Goal: Information Seeking & Learning: Learn about a topic

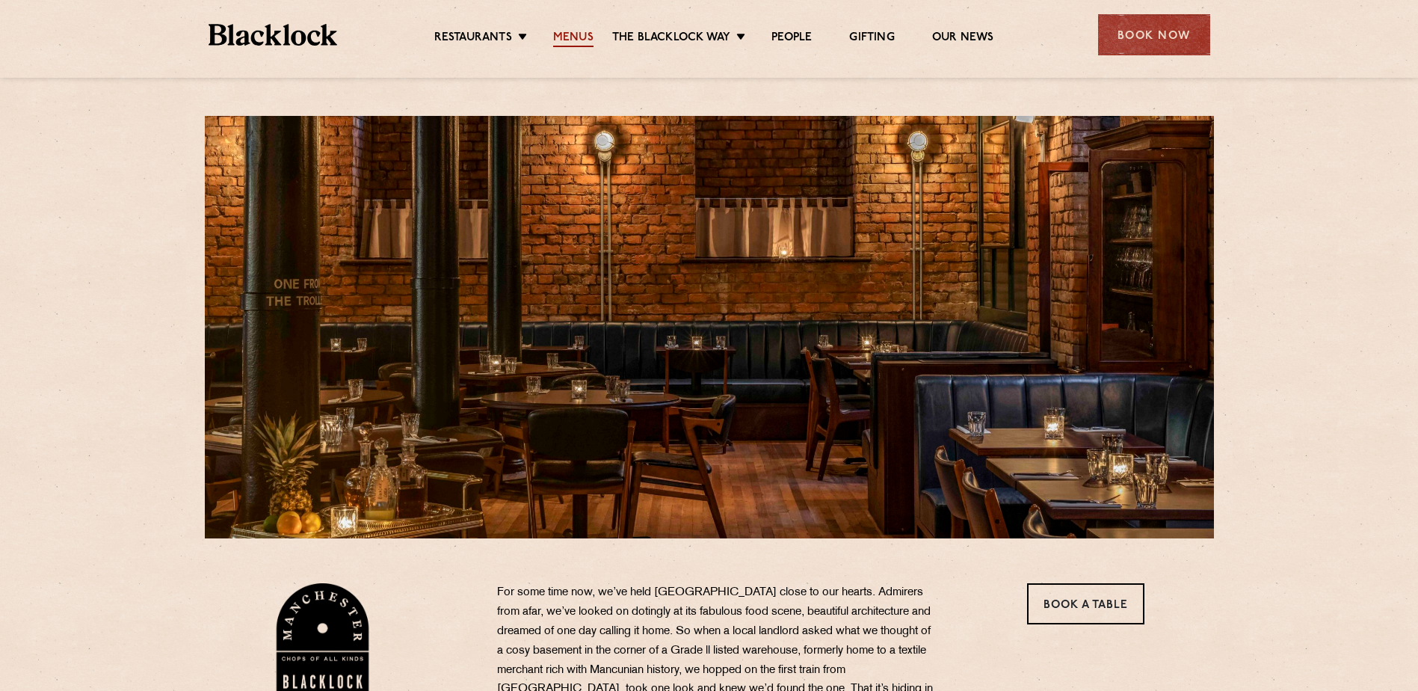
click at [577, 43] on link "Menus" at bounding box center [573, 39] width 40 height 16
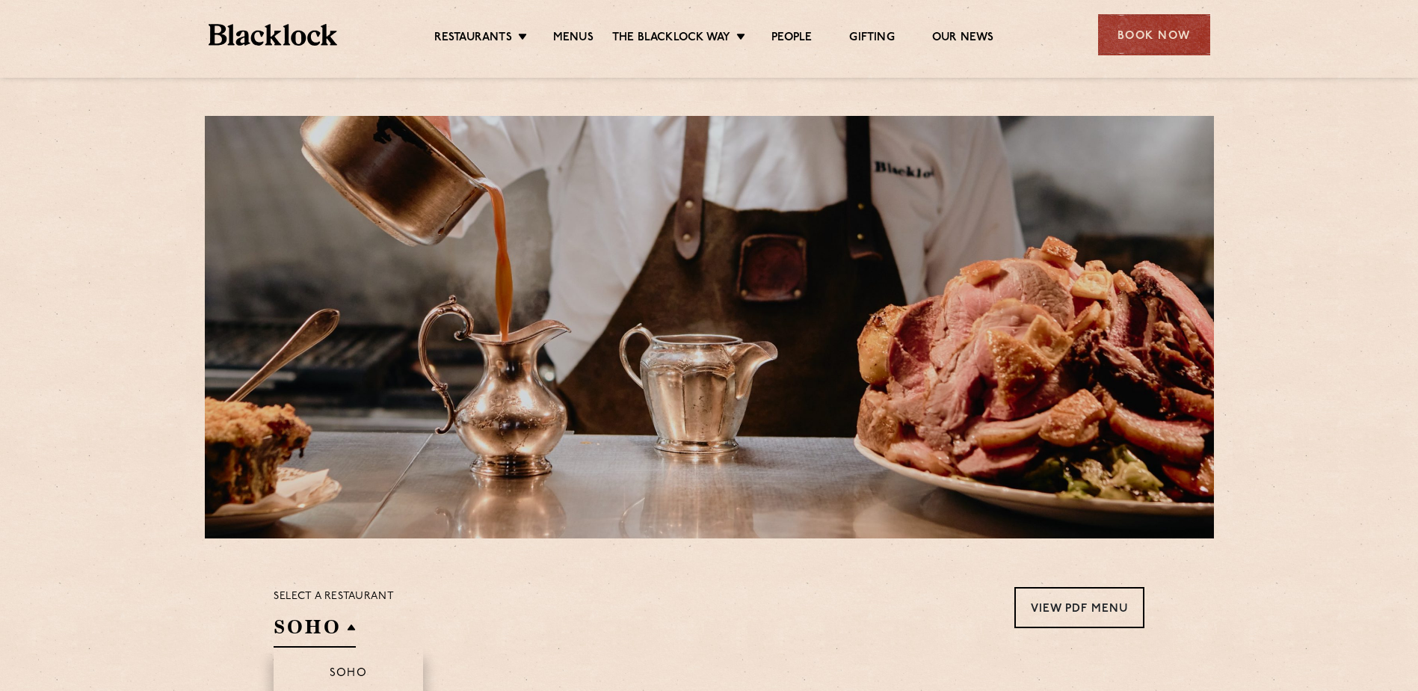
click at [349, 631] on h2 "SOHO" at bounding box center [315, 631] width 82 height 34
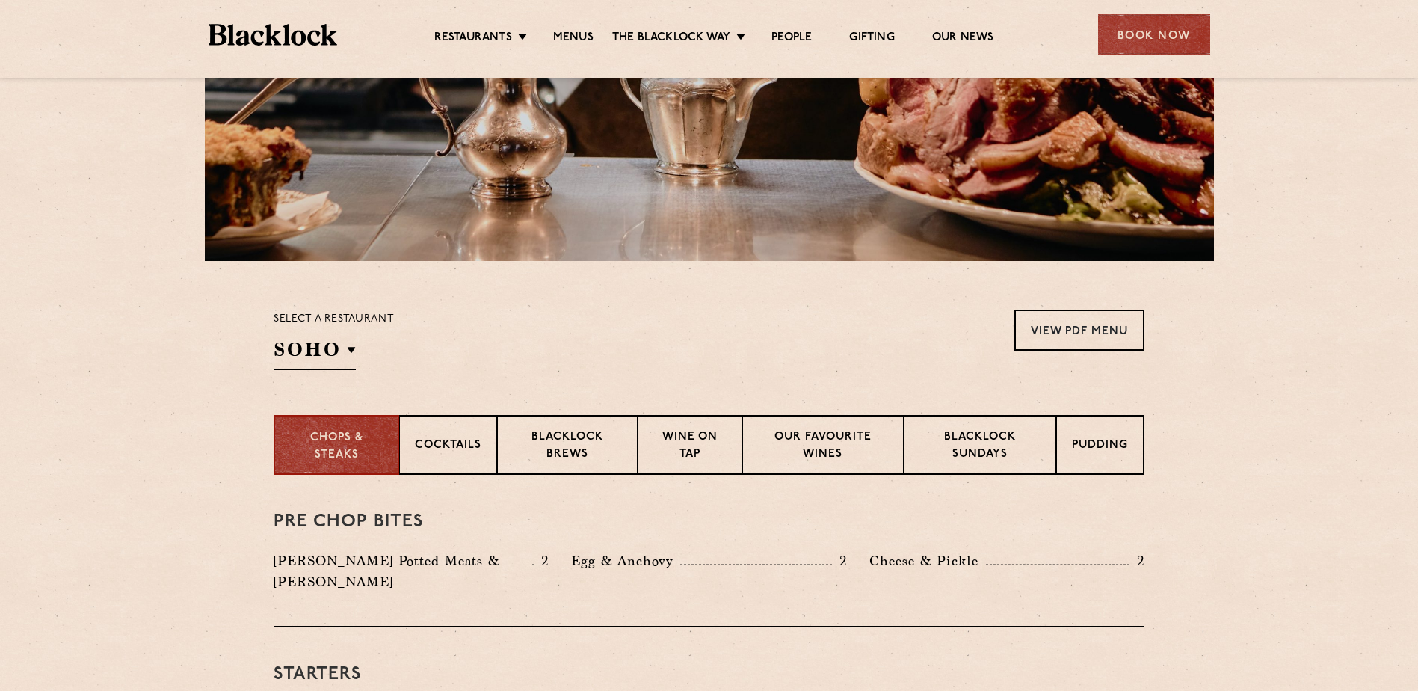
scroll to position [374, 0]
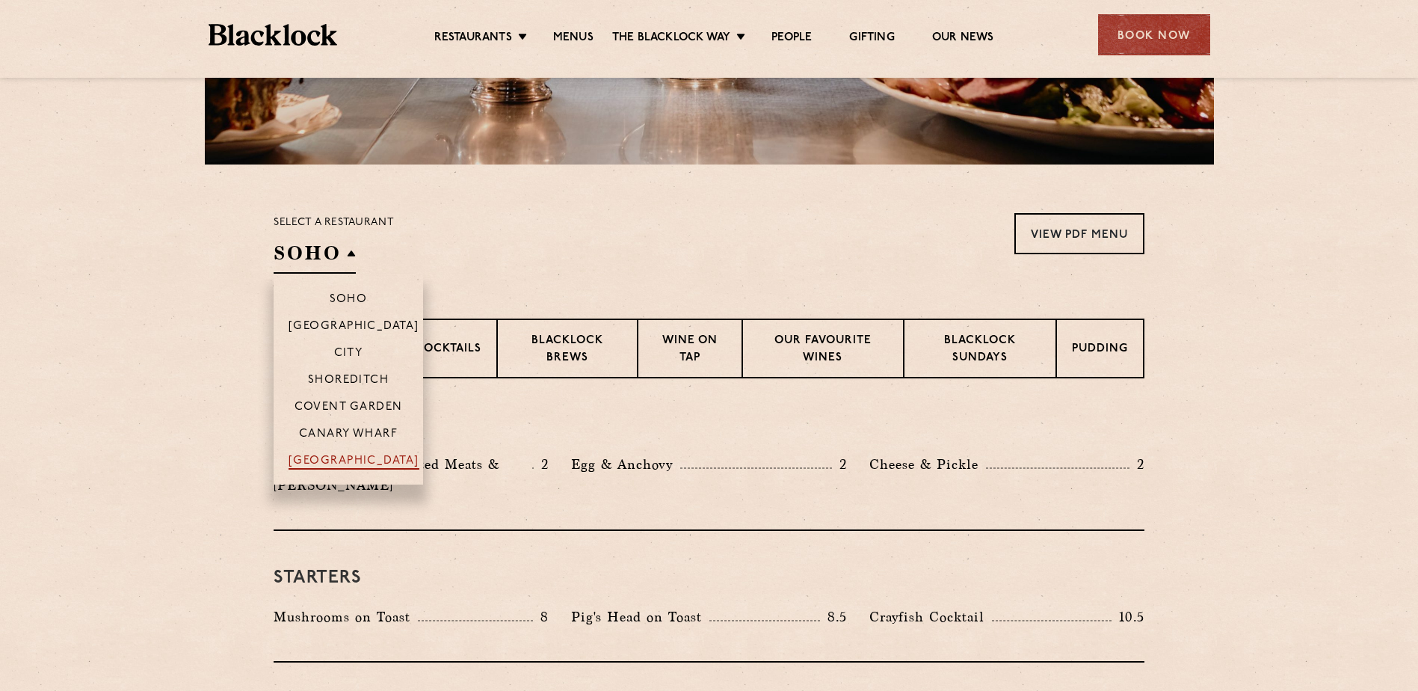
click at [354, 468] on p "[GEOGRAPHIC_DATA]" at bounding box center [354, 462] width 131 height 15
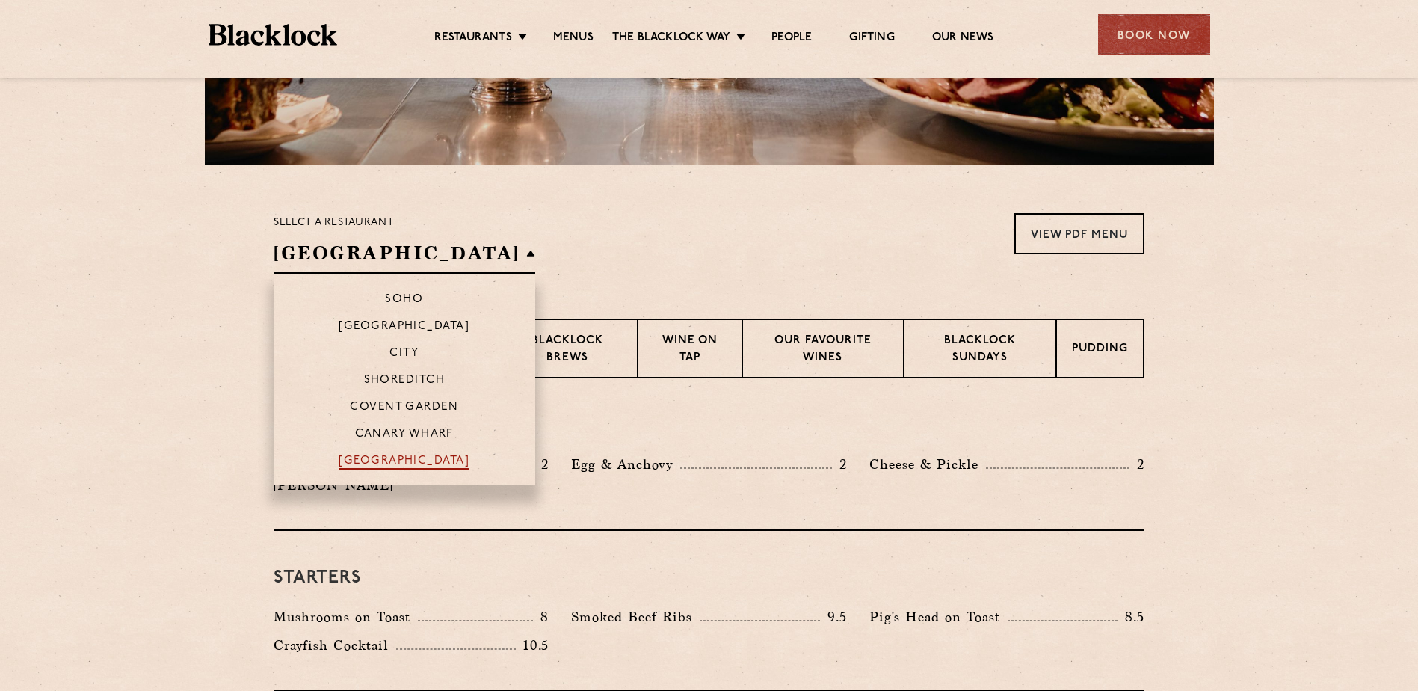
click at [354, 464] on p "[GEOGRAPHIC_DATA]" at bounding box center [404, 462] width 131 height 15
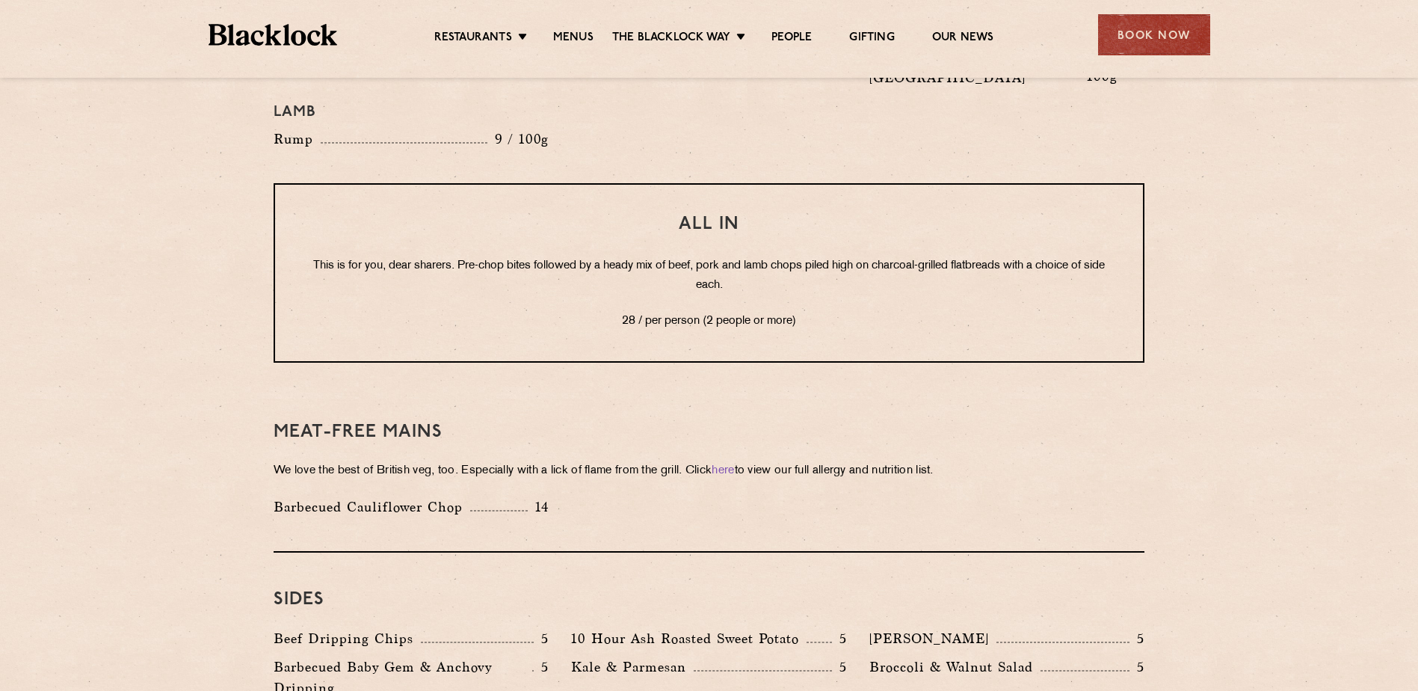
scroll to position [1869, 0]
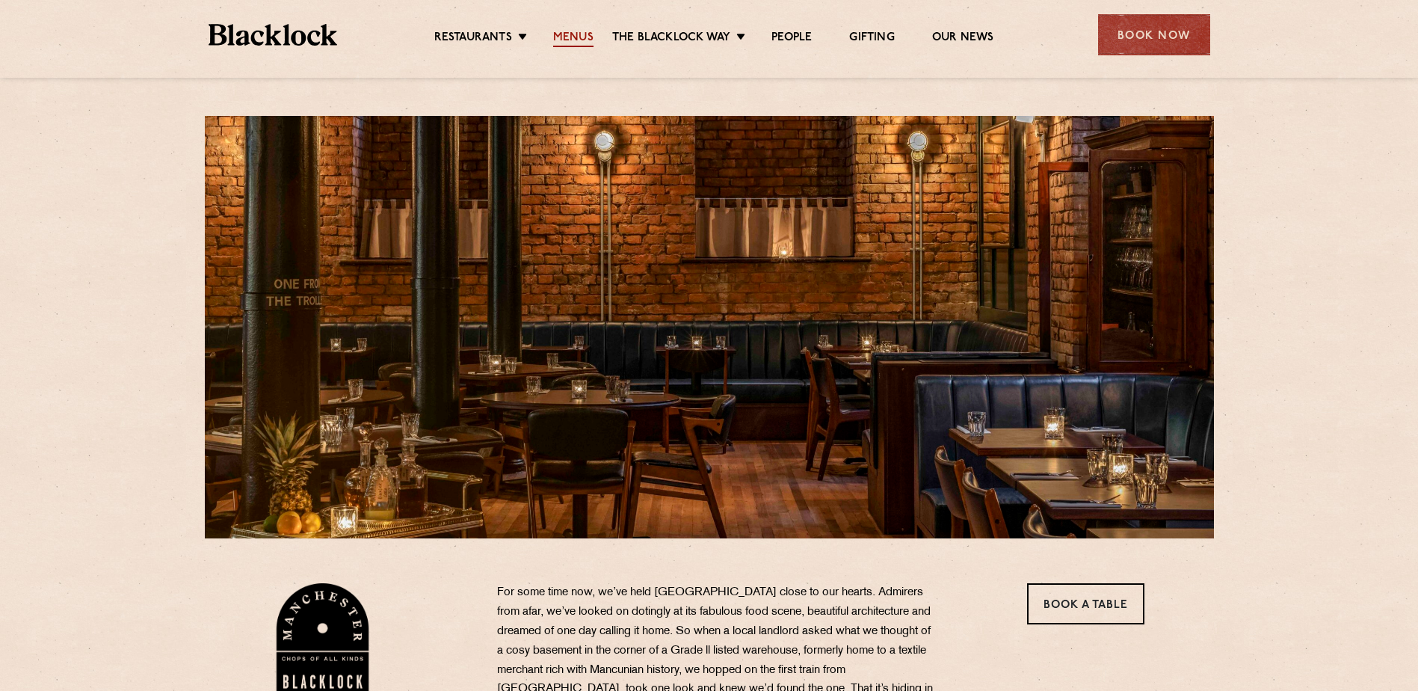
click at [568, 38] on link "Menus" at bounding box center [573, 39] width 40 height 16
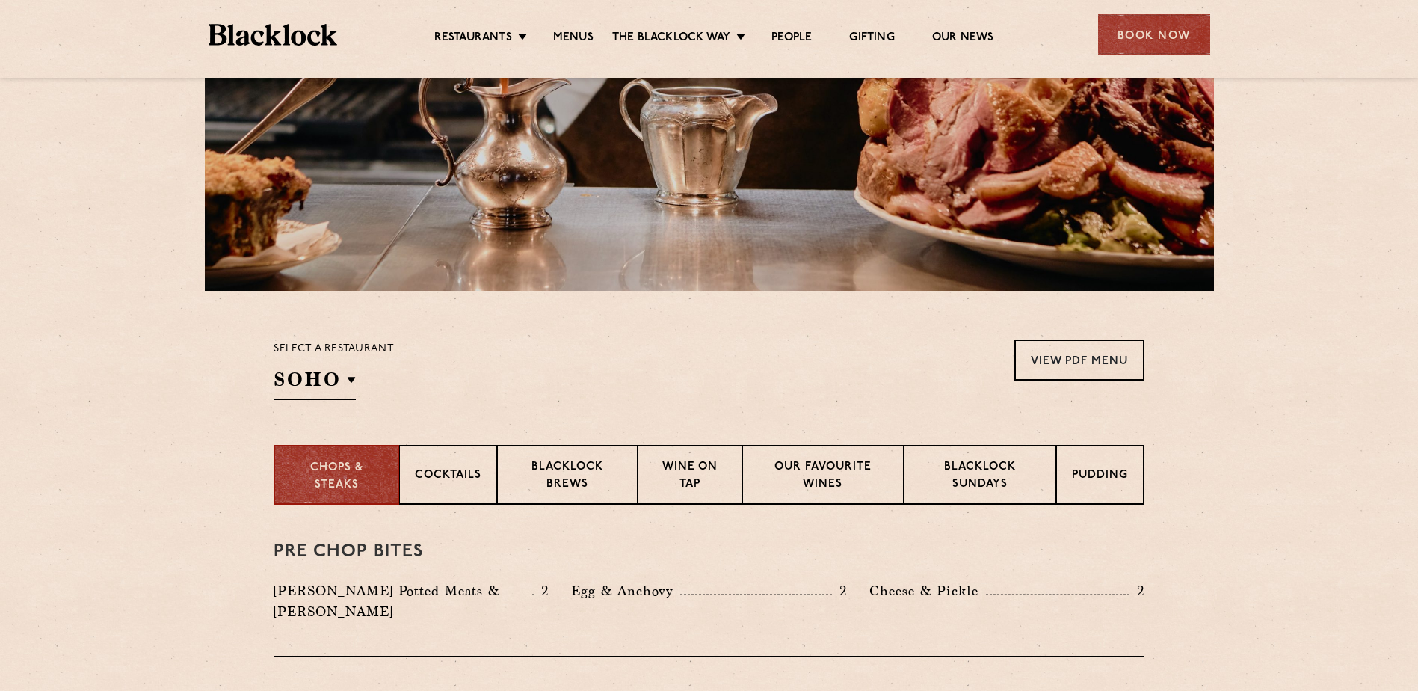
scroll to position [299, 0]
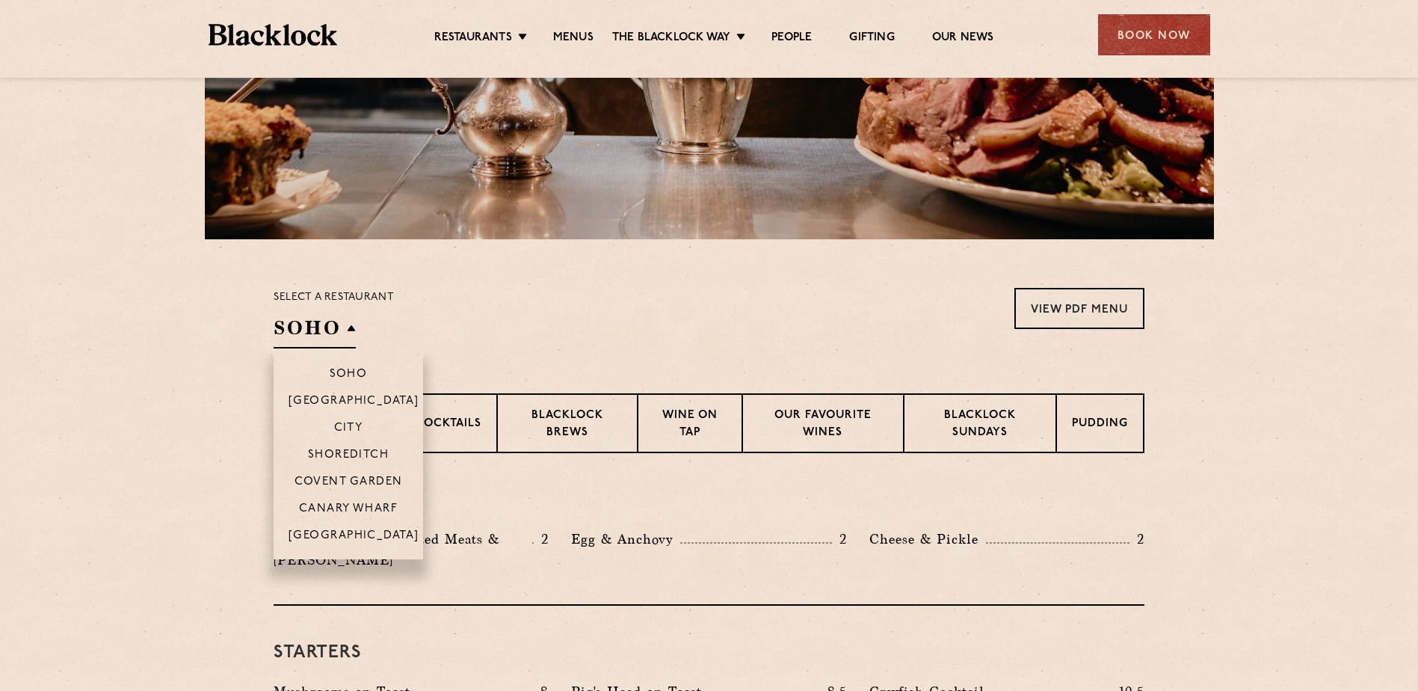
click at [300, 322] on h2 "SOHO" at bounding box center [315, 332] width 82 height 34
click at [353, 534] on p "[GEOGRAPHIC_DATA]" at bounding box center [354, 536] width 131 height 15
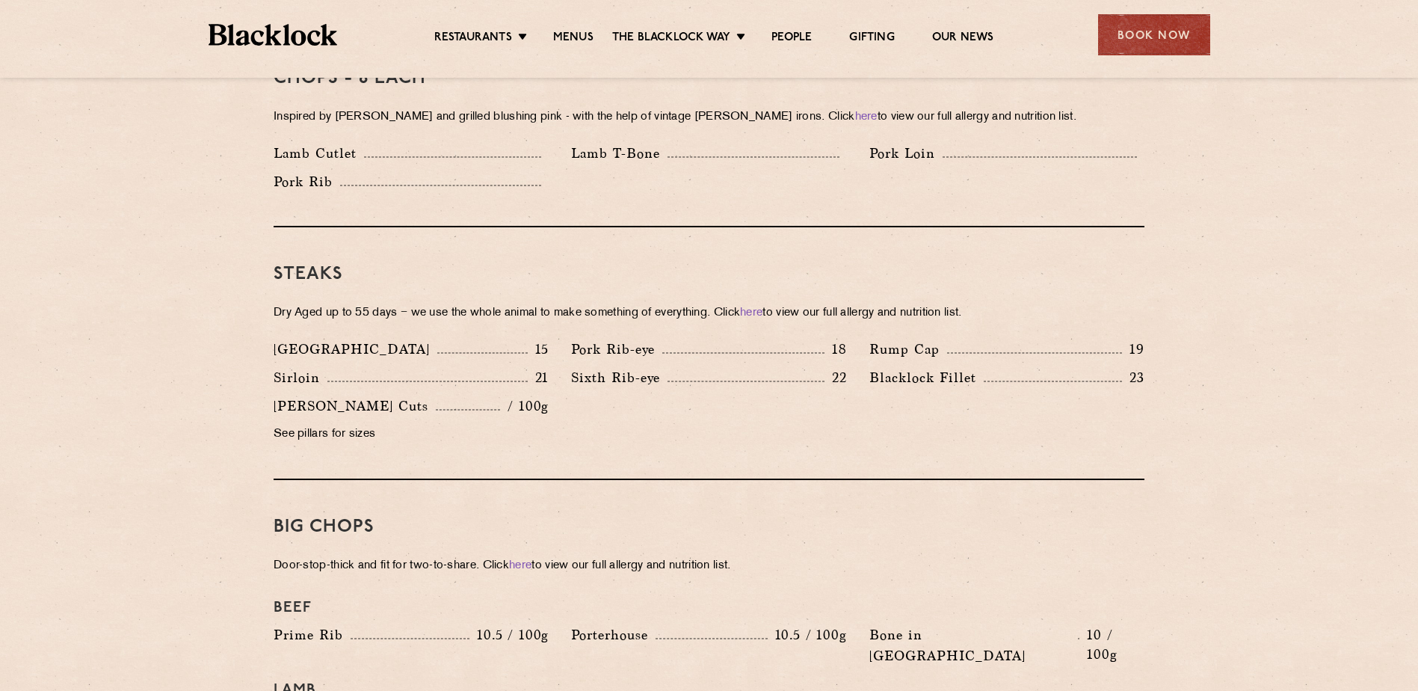
scroll to position [1346, 0]
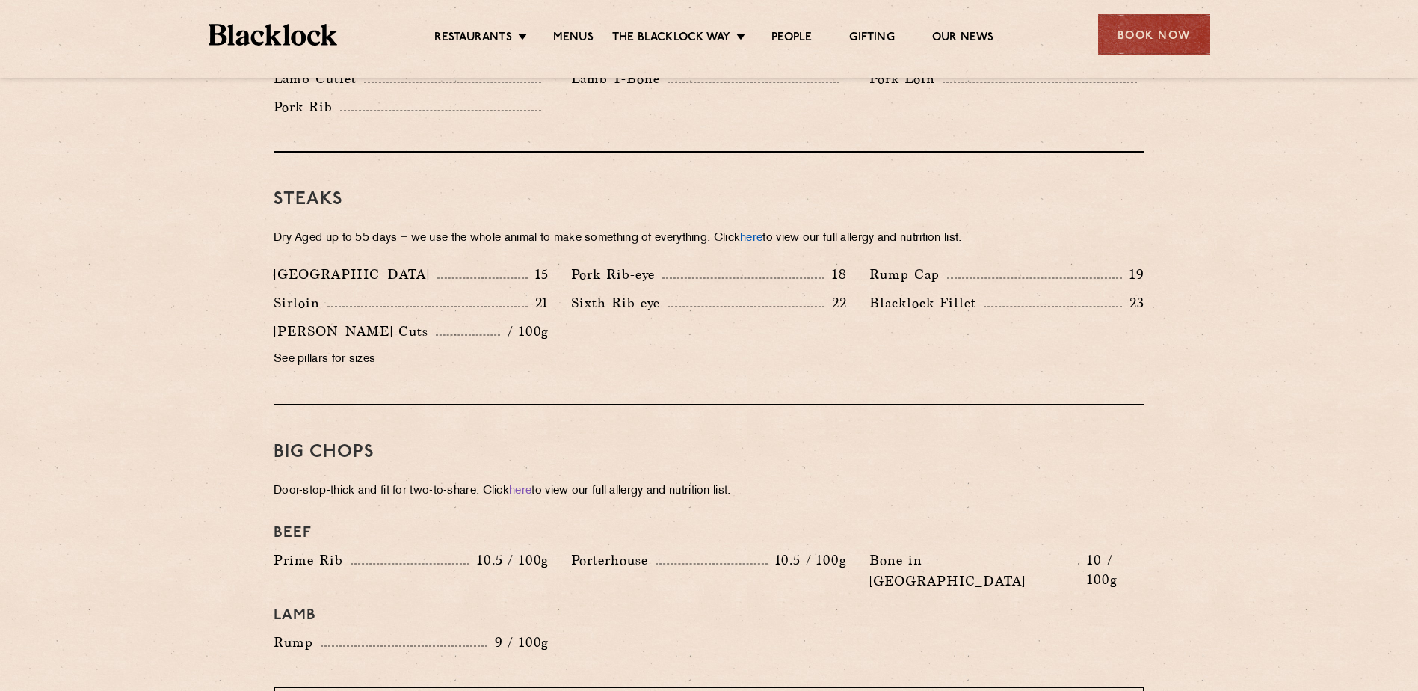
click at [763, 233] on link "here" at bounding box center [751, 238] width 22 height 11
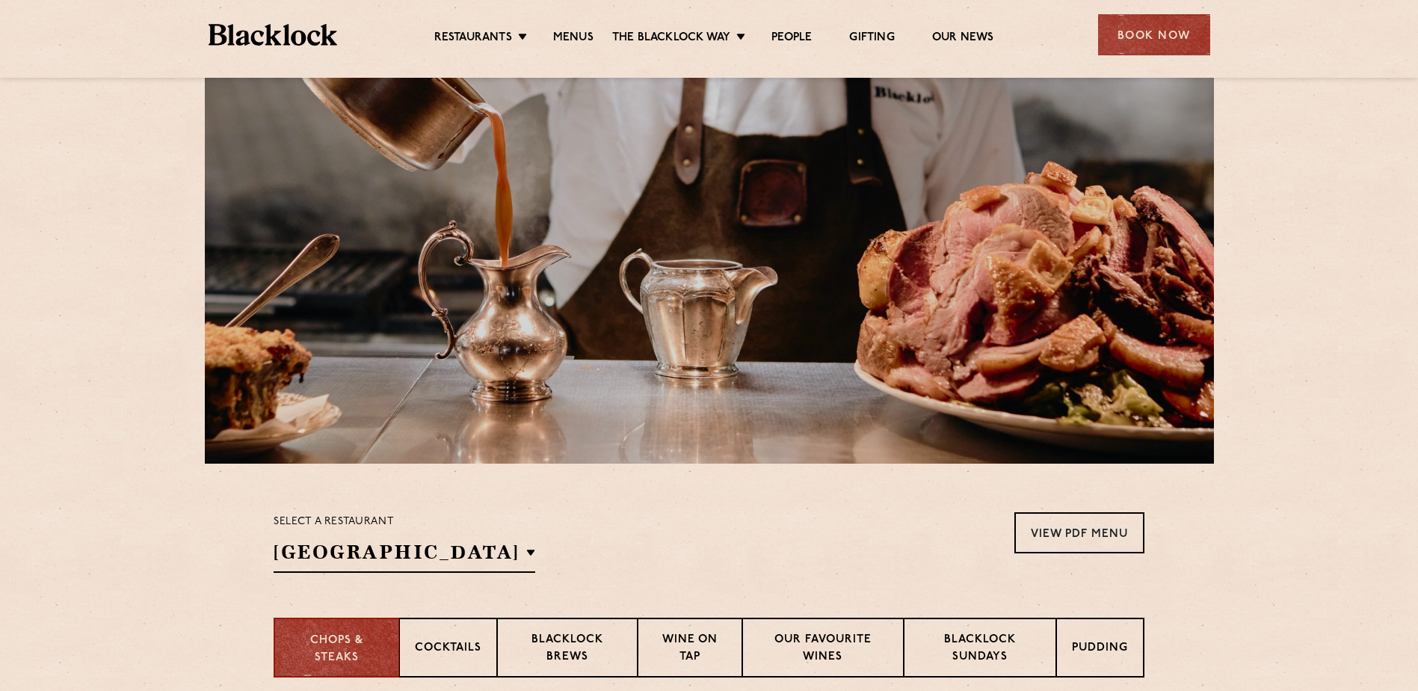
scroll to position [0, 0]
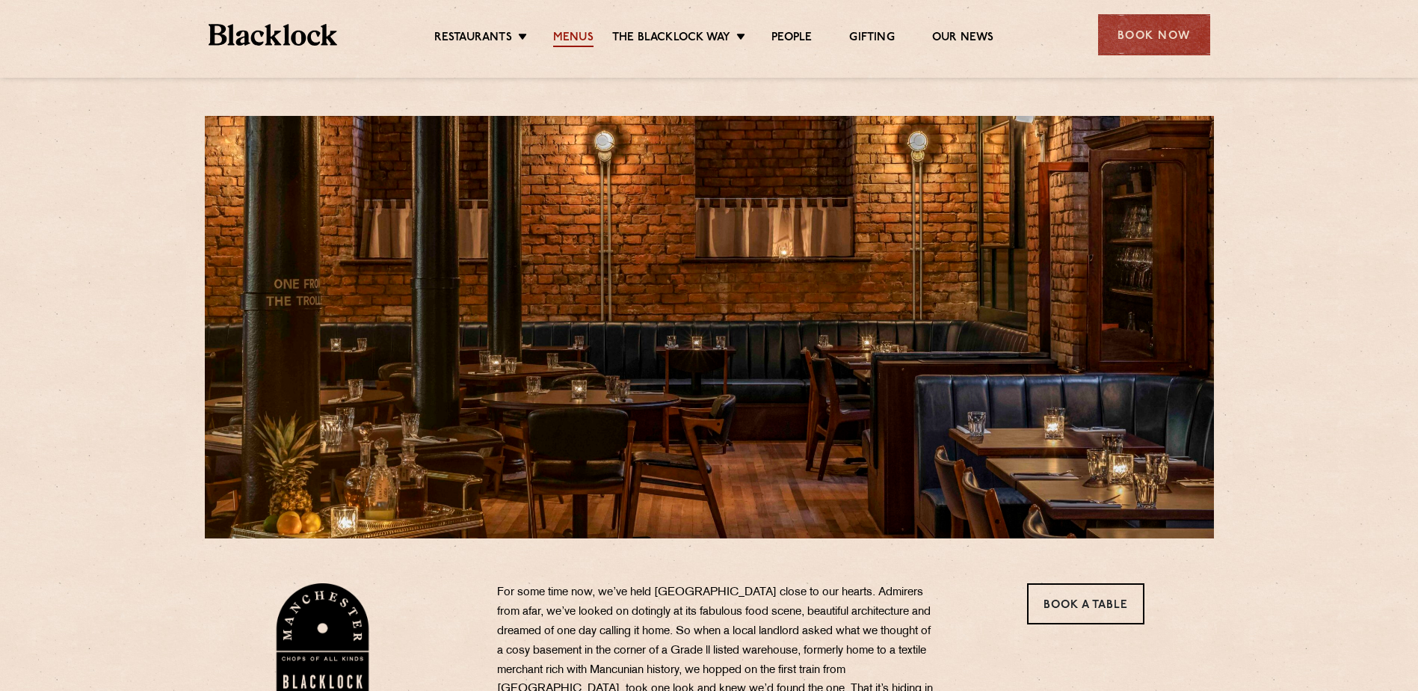
click at [574, 40] on link "Menus" at bounding box center [573, 39] width 40 height 16
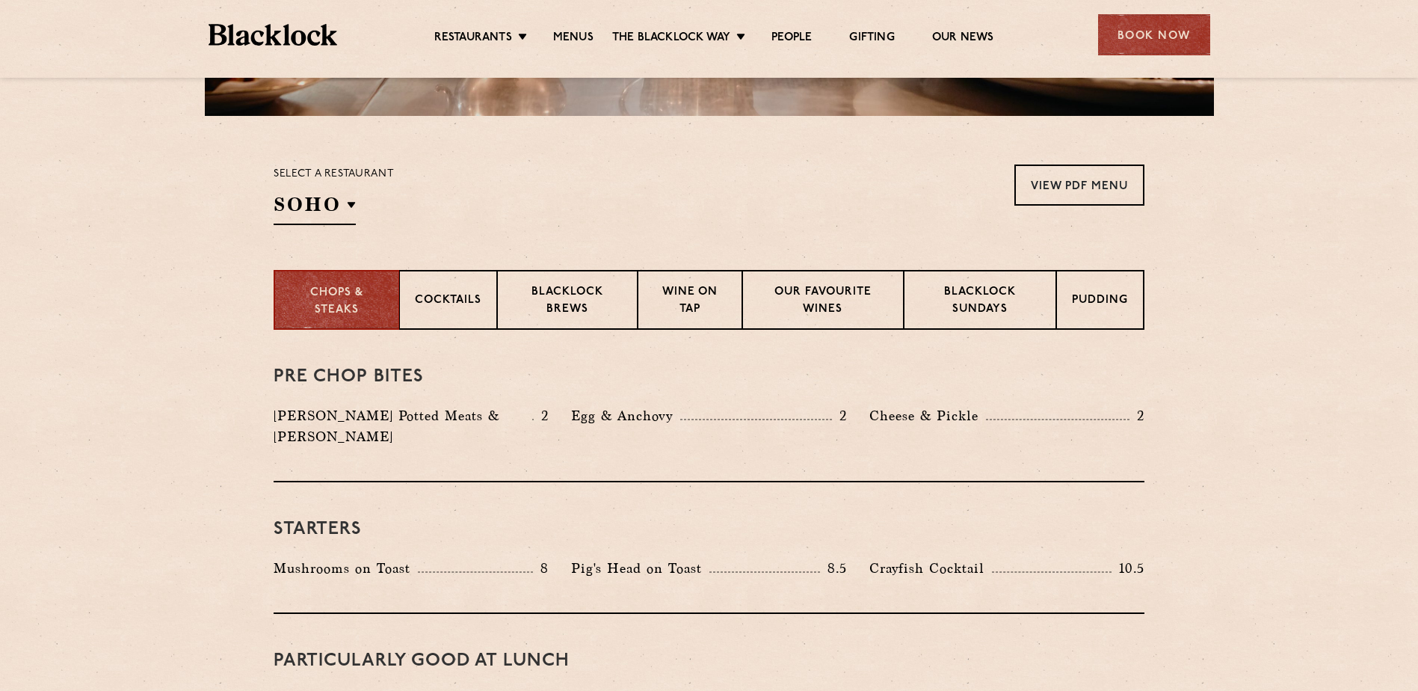
scroll to position [449, 0]
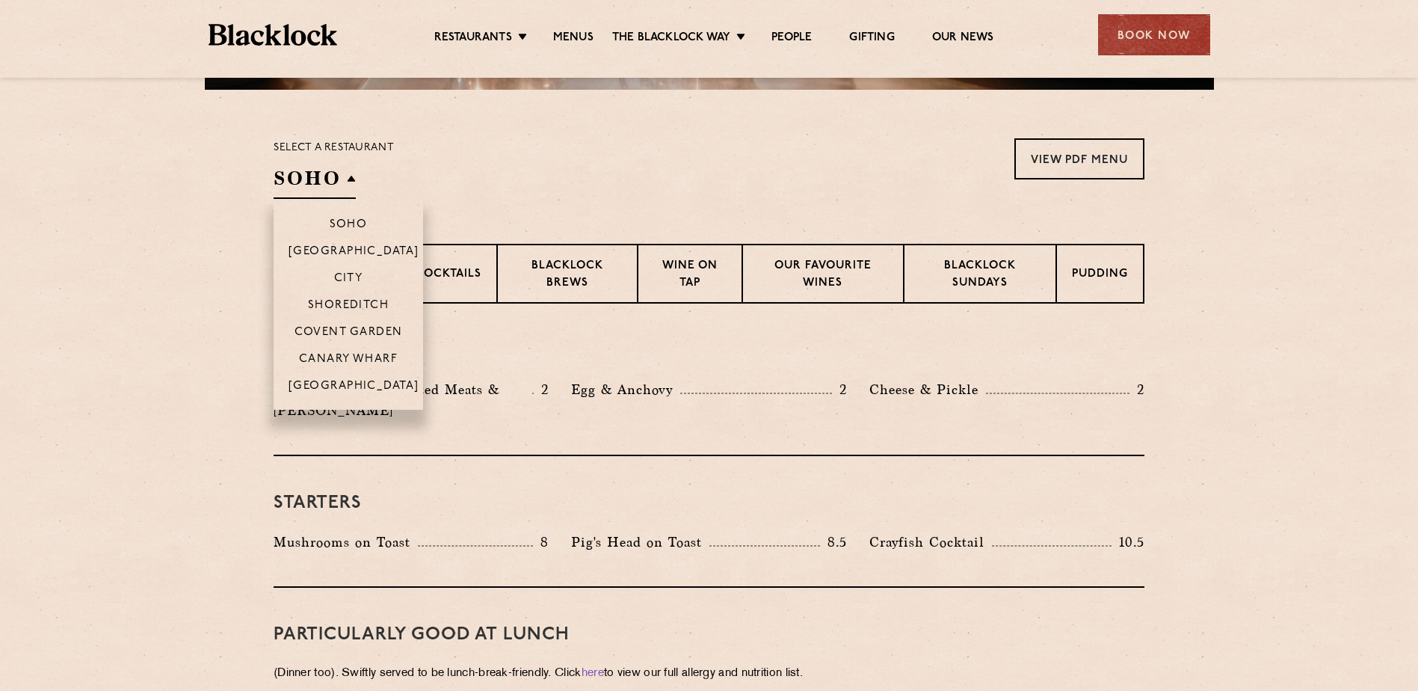
click at [319, 174] on h2 "SOHO" at bounding box center [315, 182] width 82 height 34
click at [359, 390] on p "[GEOGRAPHIC_DATA]" at bounding box center [354, 387] width 131 height 15
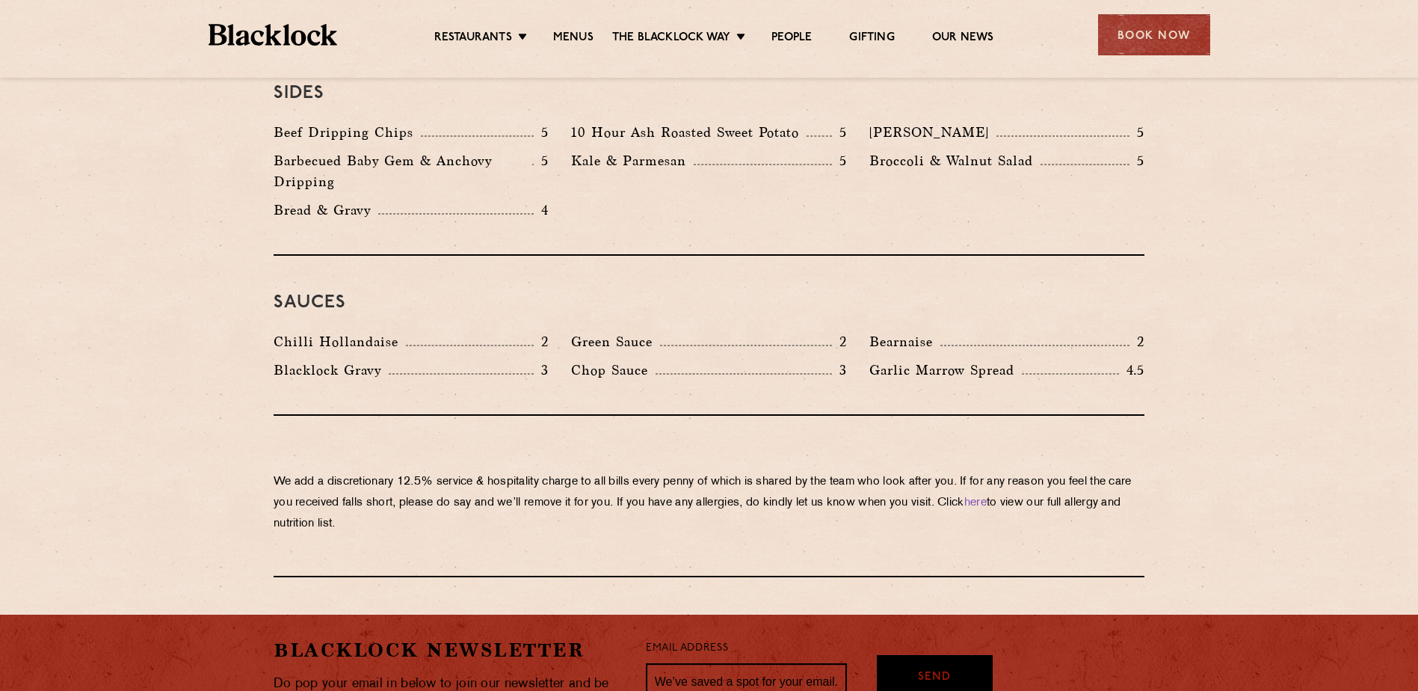
scroll to position [2393, 0]
